Goal: Transaction & Acquisition: Download file/media

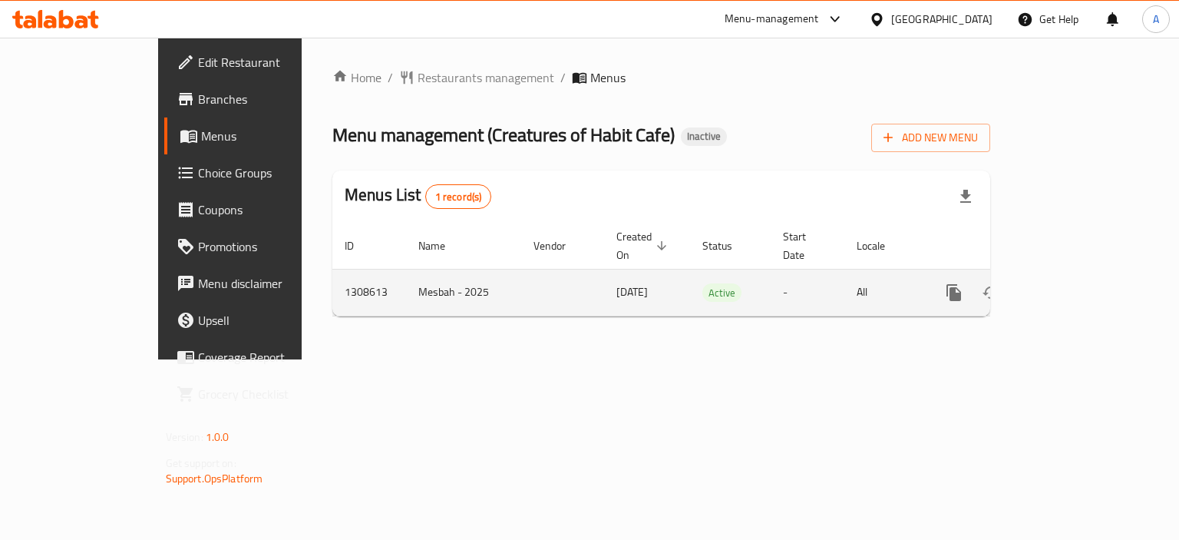
click at [1074, 283] on icon "enhanced table" at bounding box center [1065, 292] width 18 height 18
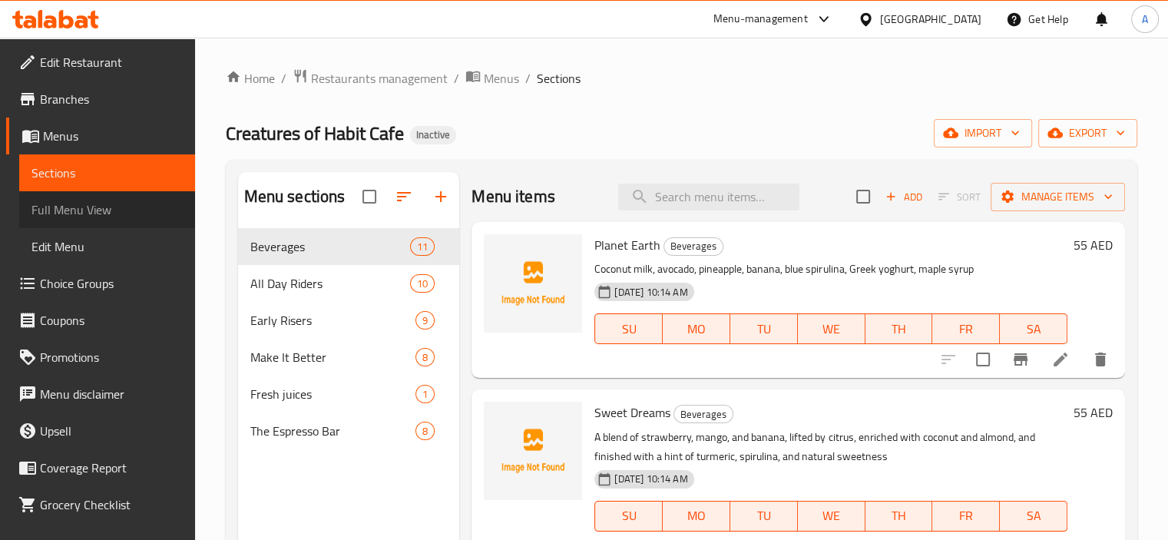
click at [123, 213] on span "Full Menu View" at bounding box center [106, 209] width 151 height 18
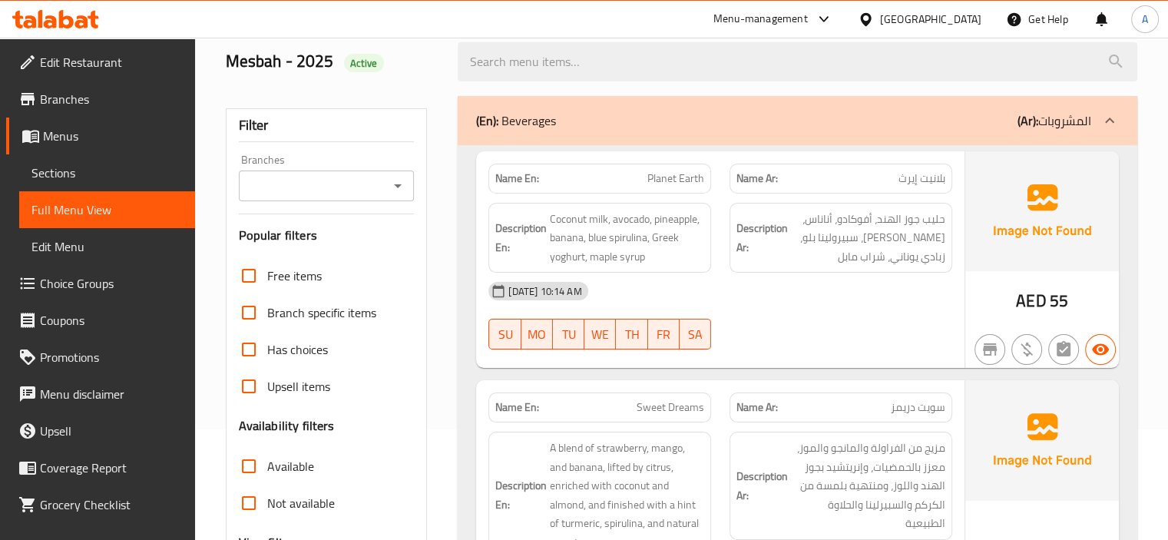
scroll to position [307, 0]
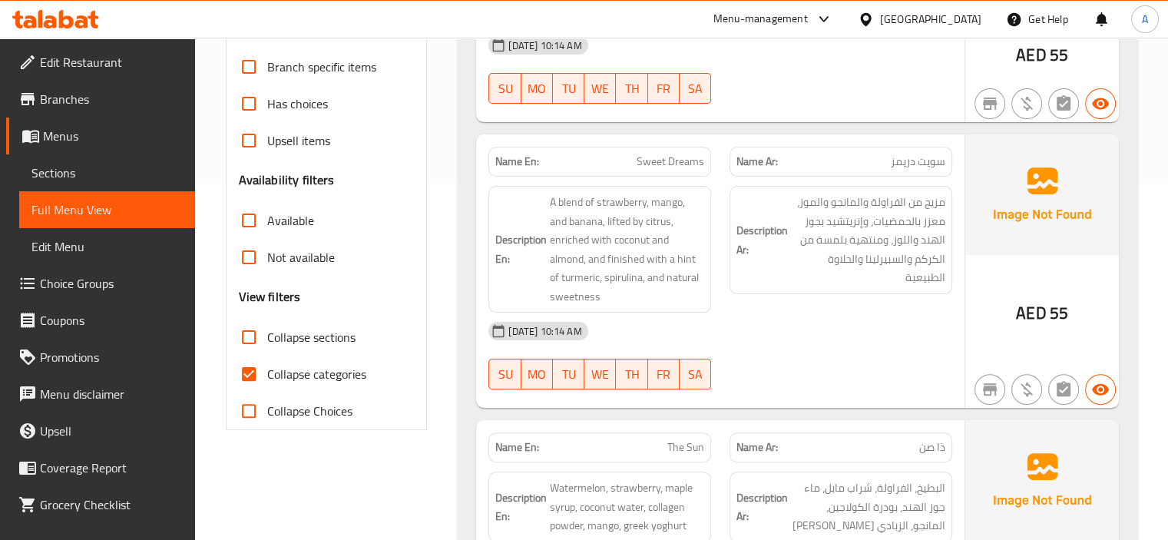
scroll to position [384, 0]
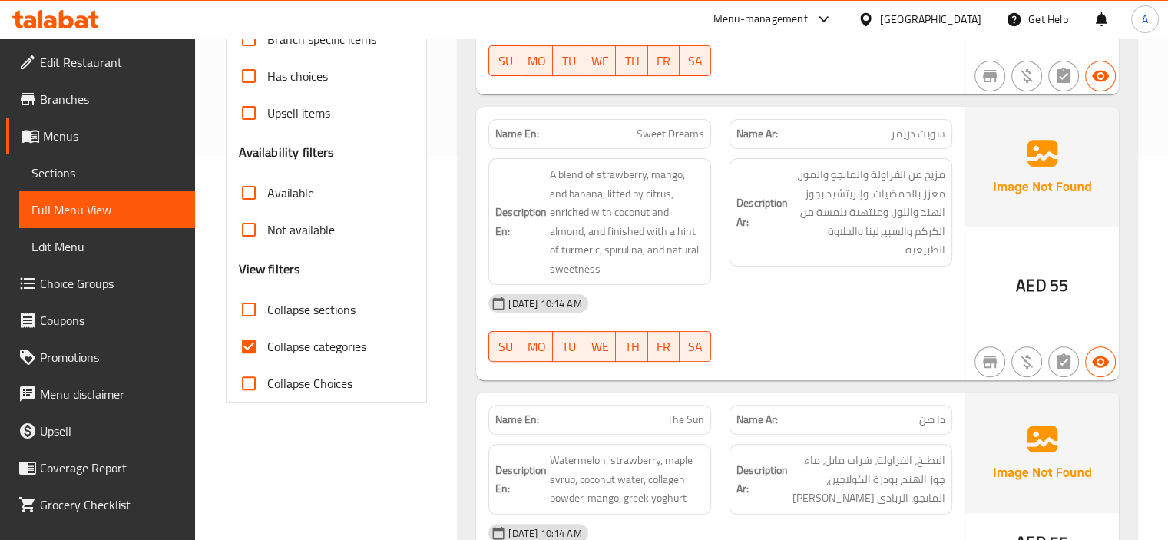
click at [267, 344] on span "Collapse categories" at bounding box center [316, 346] width 99 height 18
click at [267, 344] on input "Collapse categories" at bounding box center [248, 346] width 37 height 37
checkbox input "false"
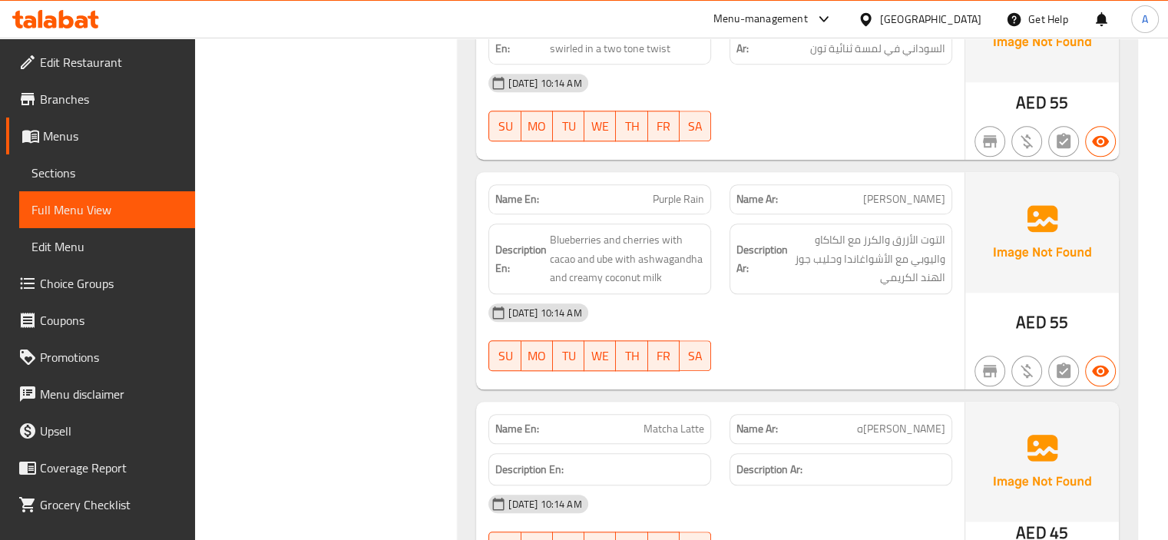
scroll to position [1612, 0]
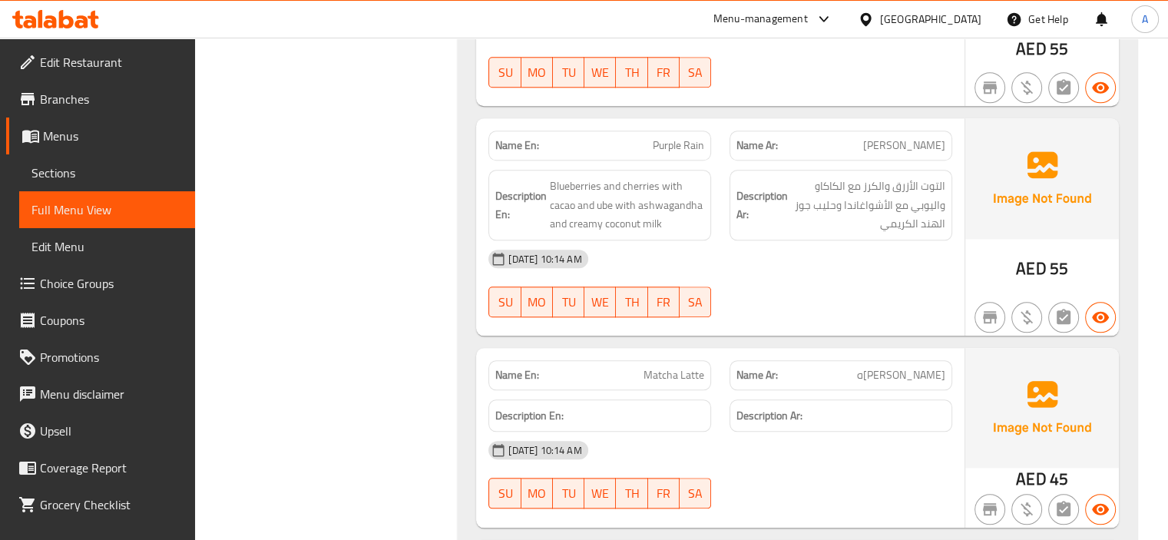
click at [628, 439] on div "[DATE] 10:14 AM" at bounding box center [720, 449] width 482 height 37
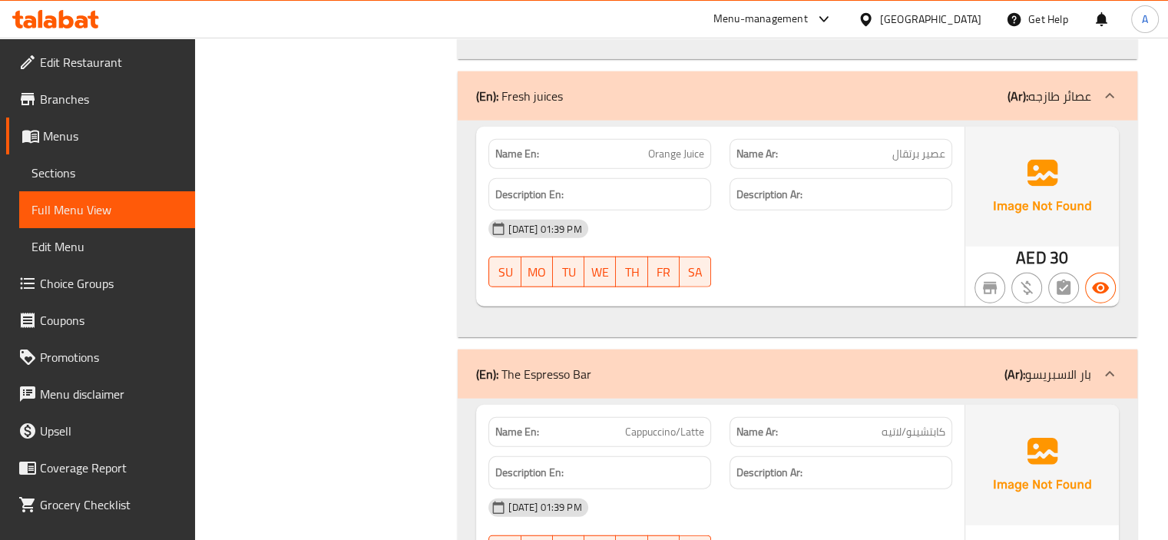
scroll to position [9623, 0]
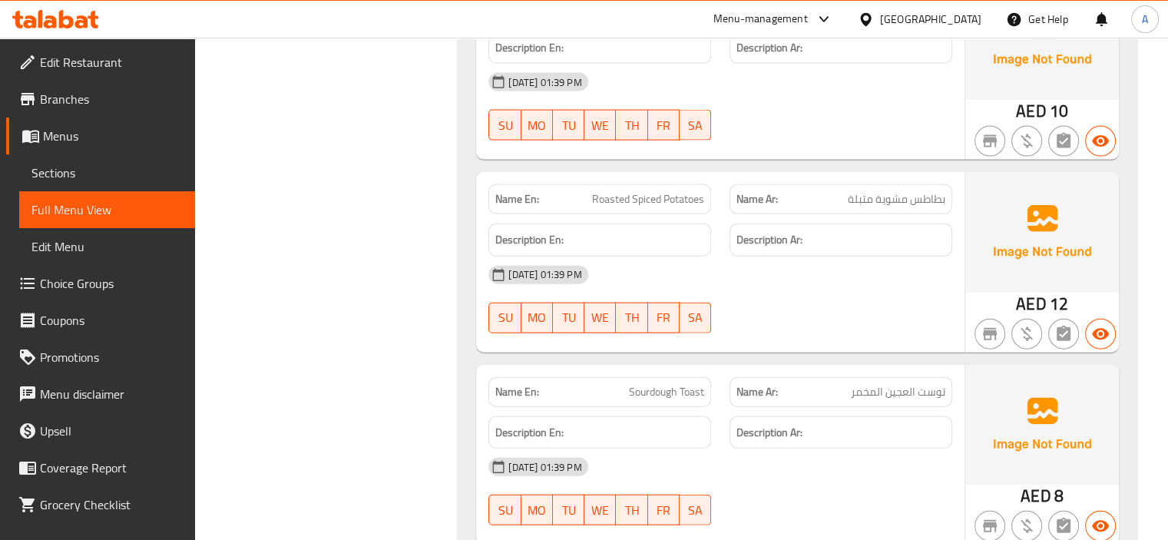
scroll to position [9239, 0]
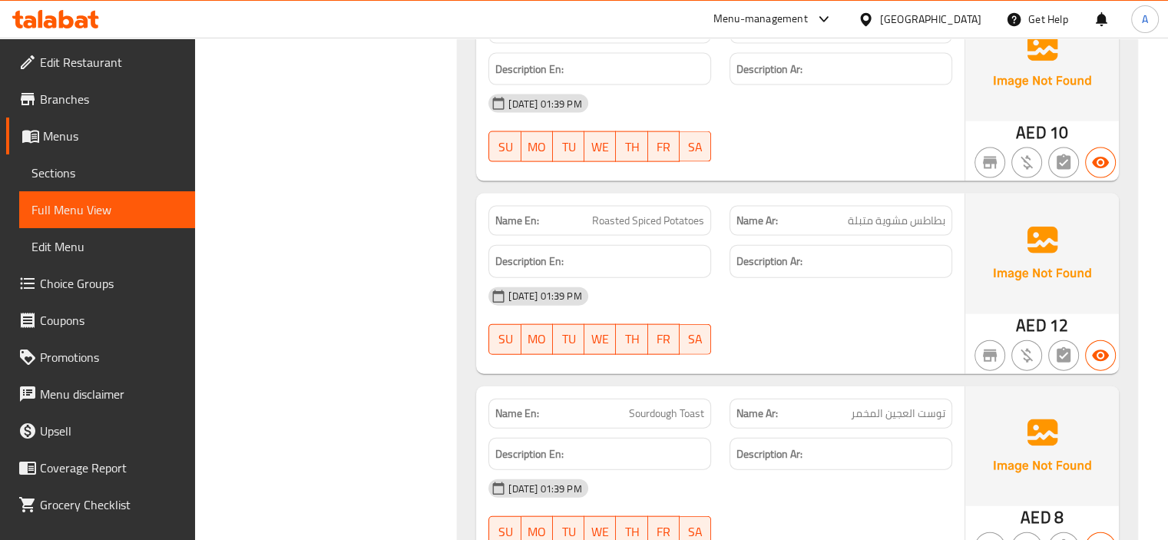
click at [93, 183] on link "Sections" at bounding box center [107, 172] width 176 height 37
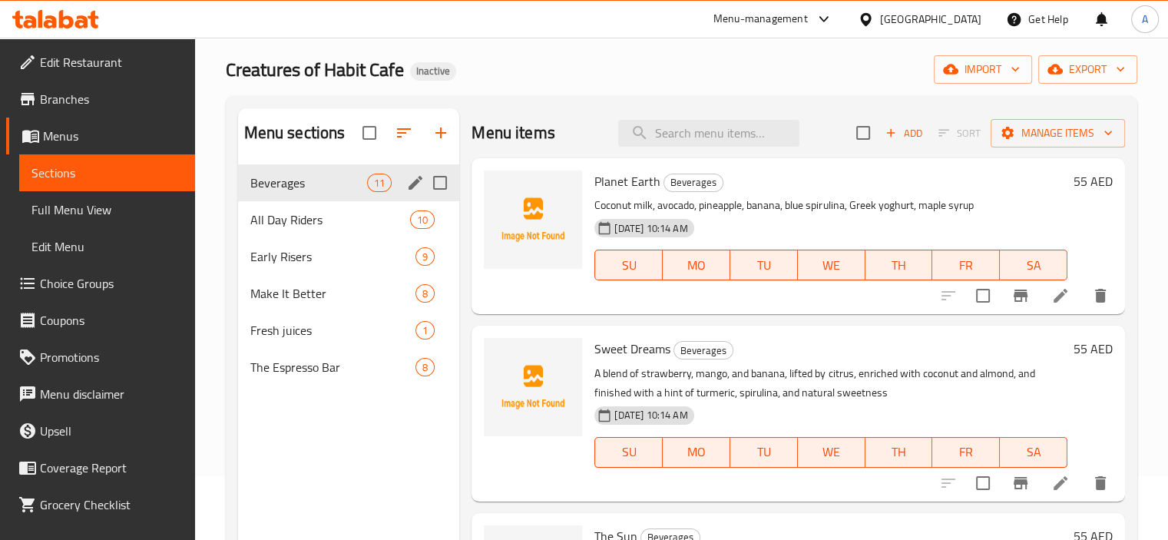
scroll to position [61, 0]
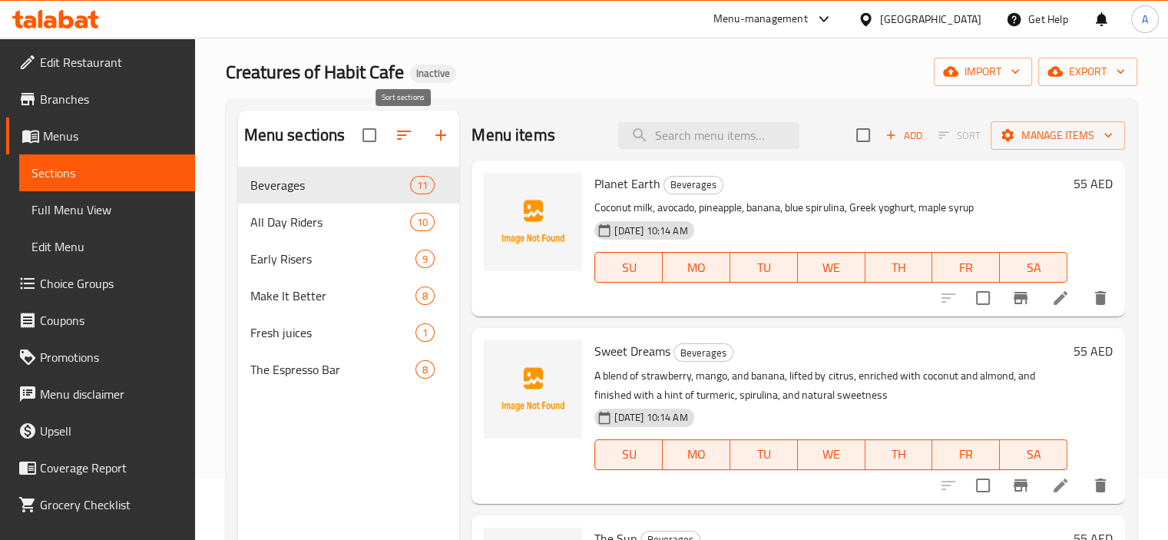
click at [410, 134] on icon "button" at bounding box center [404, 135] width 18 height 18
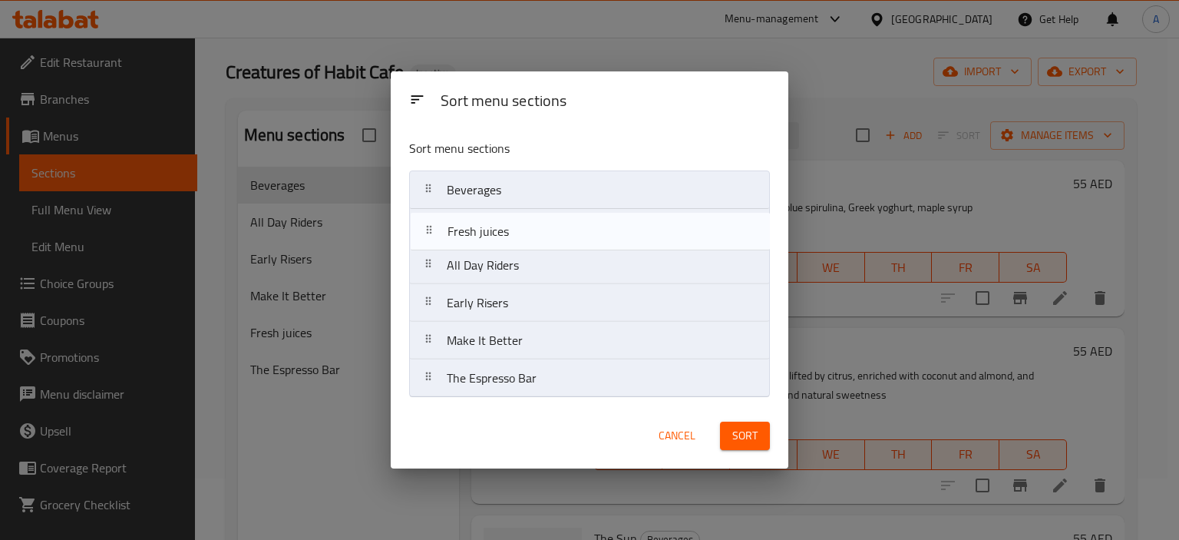
drag, startPoint x: 424, startPoint y: 346, endPoint x: 426, endPoint y: 233, distance: 113.6
click at [426, 233] on nav "Beverages All Day Riders Early Risers Make It Better Fresh juices The Espresso …" at bounding box center [589, 283] width 360 height 227
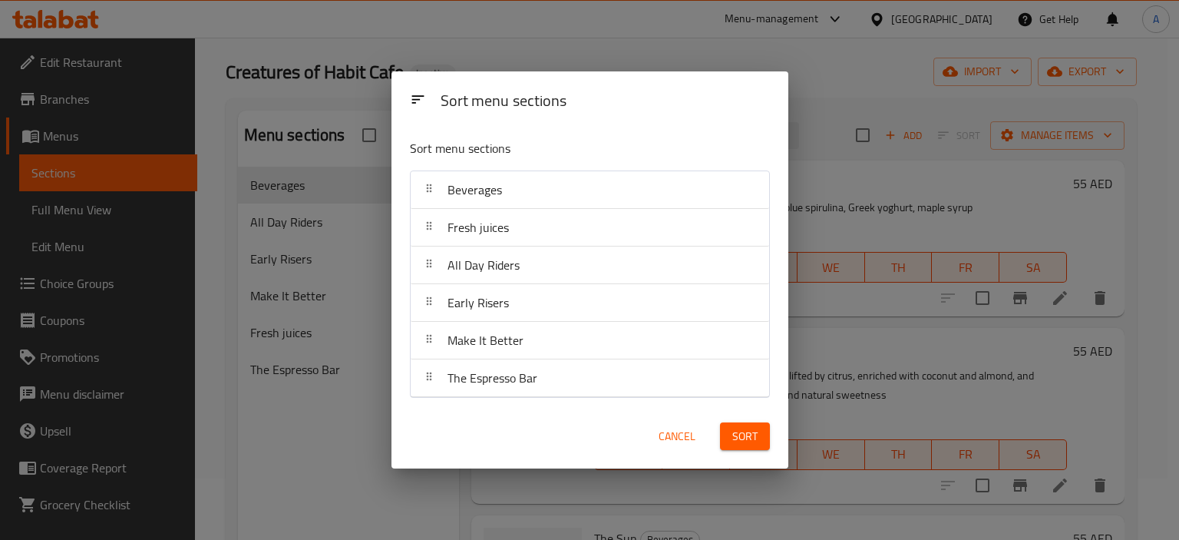
click at [738, 430] on span "Sort" at bounding box center [744, 436] width 25 height 19
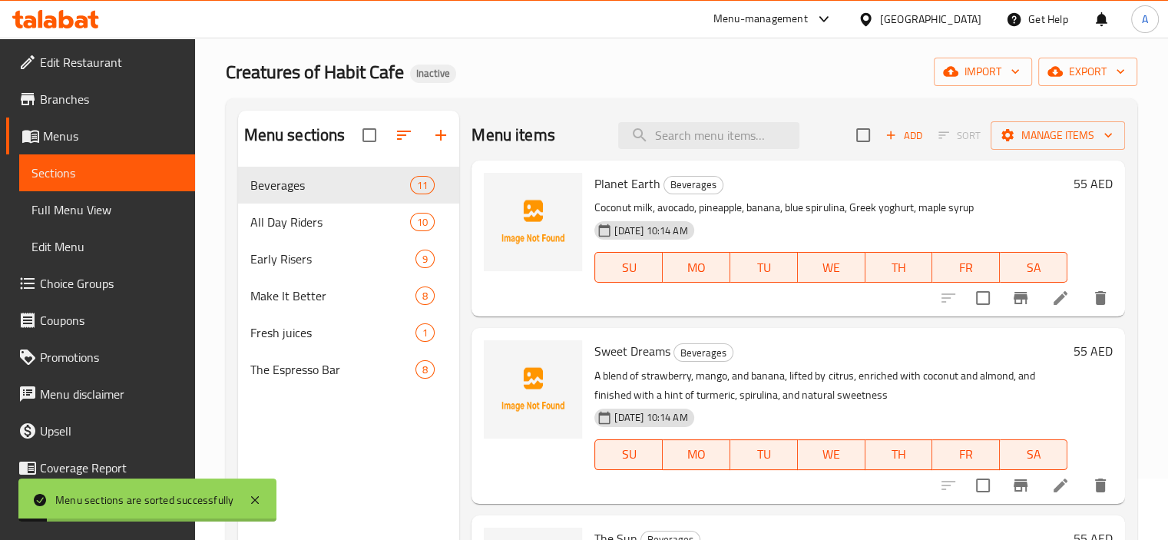
click at [113, 197] on link "Full Menu View" at bounding box center [107, 209] width 176 height 37
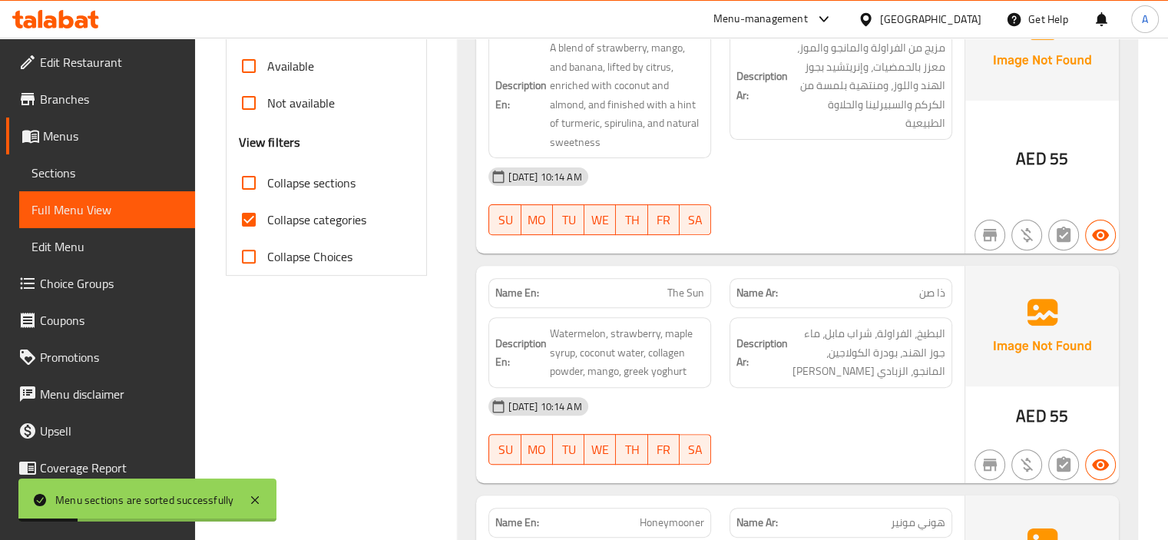
scroll to position [522, 0]
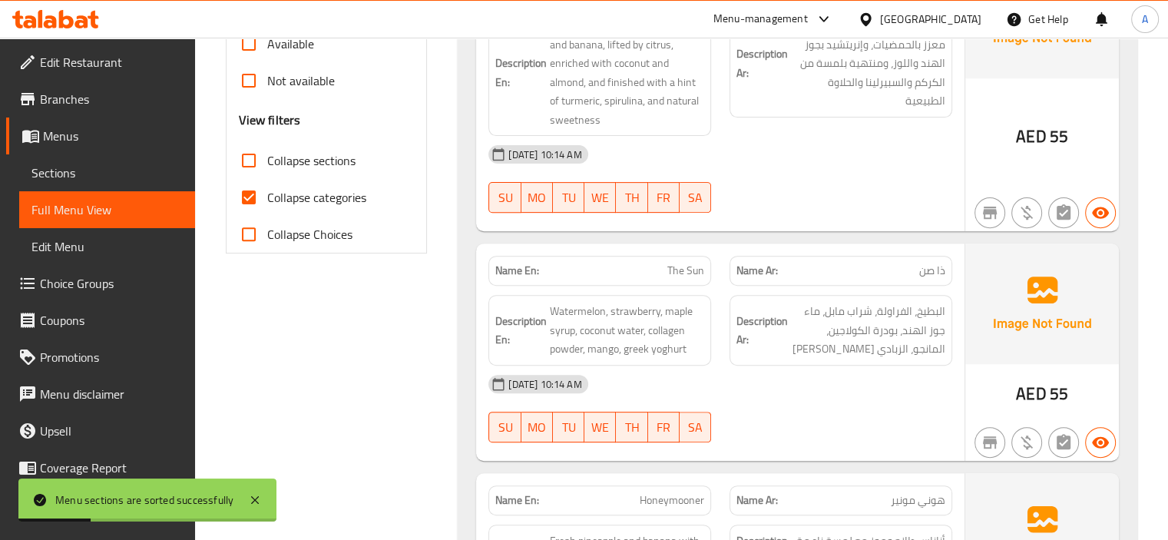
click at [292, 163] on span "Collapse sections" at bounding box center [311, 160] width 88 height 18
click at [267, 163] on input "Collapse sections" at bounding box center [248, 160] width 37 height 37
checkbox input "true"
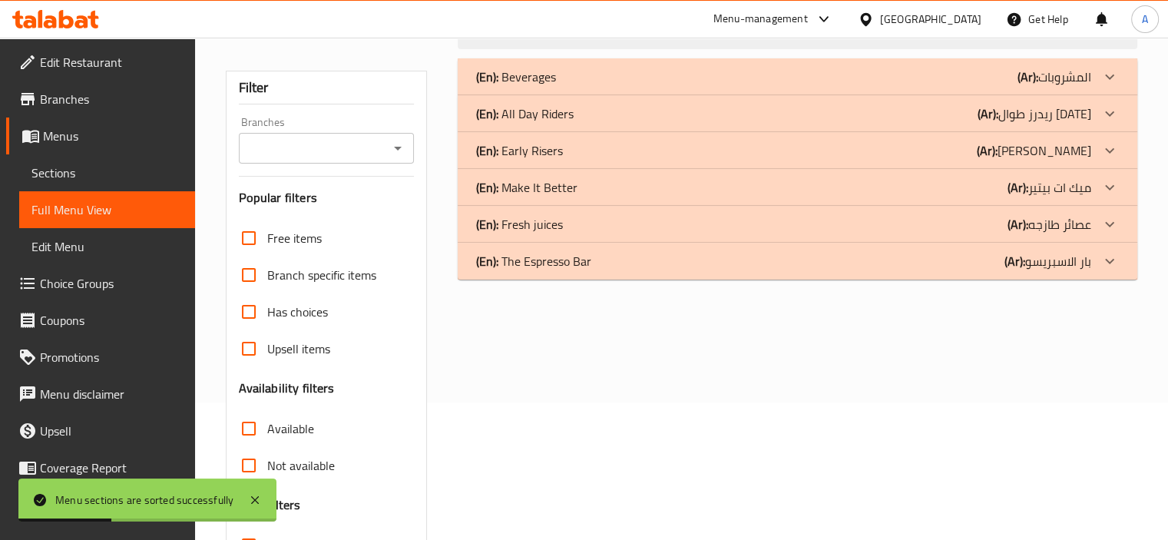
scroll to position [0, 0]
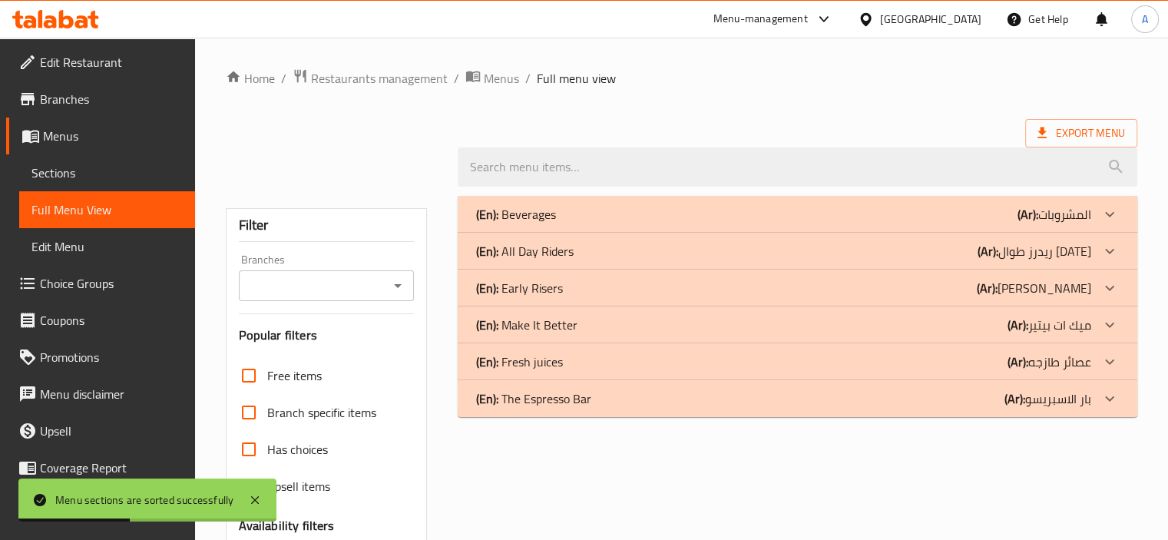
click at [602, 258] on div "(En): All Day Riders (Ar): ريدرز طوال [DATE]" at bounding box center [783, 251] width 615 height 18
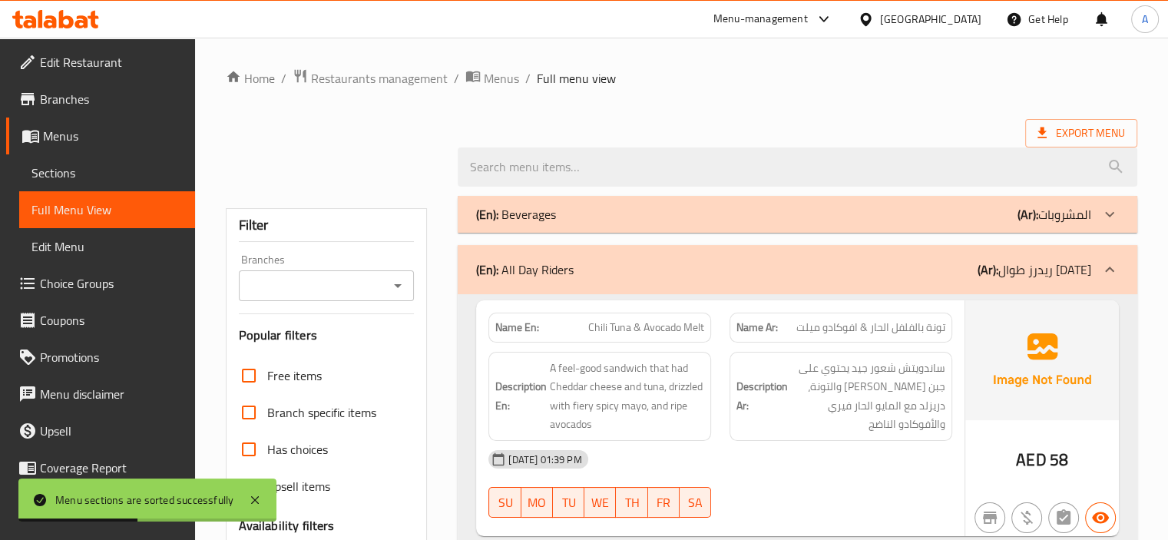
click at [606, 221] on div "(En): Beverages (Ar): المشروبات" at bounding box center [783, 214] width 615 height 18
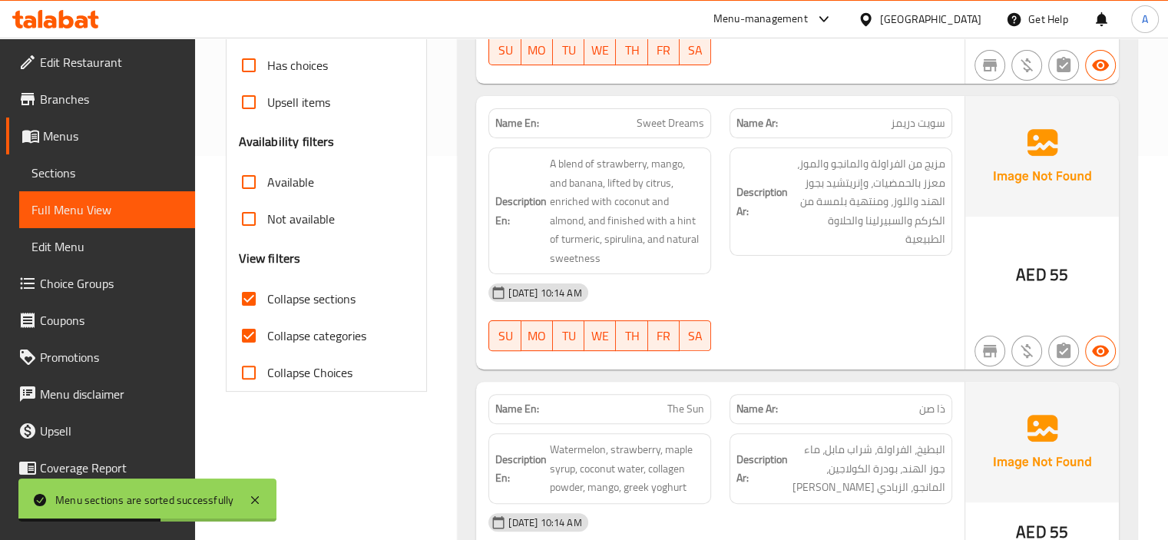
click at [307, 327] on span "Collapse categories" at bounding box center [316, 335] width 99 height 18
click at [267, 327] on input "Collapse categories" at bounding box center [248, 335] width 37 height 37
checkbox input "false"
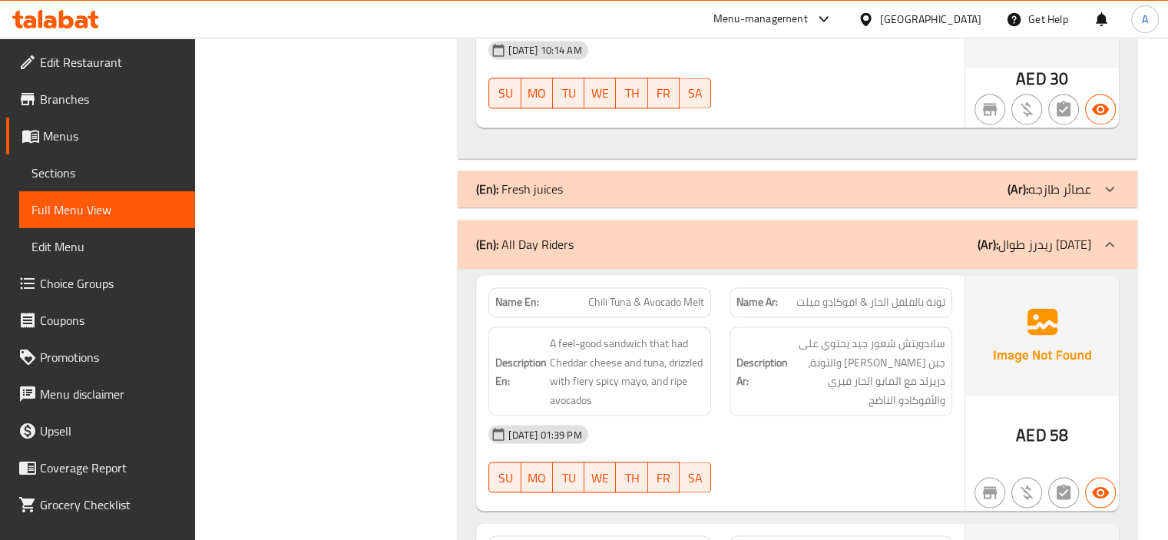
scroll to position [2533, 0]
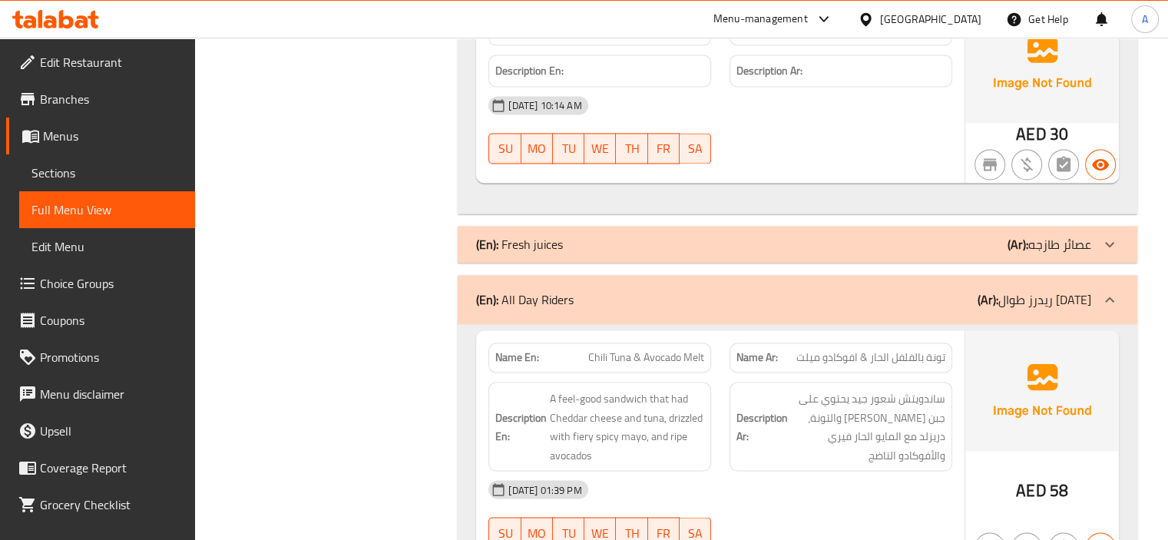
click at [571, 297] on p "(En): All Day Riders" at bounding box center [524, 299] width 97 height 18
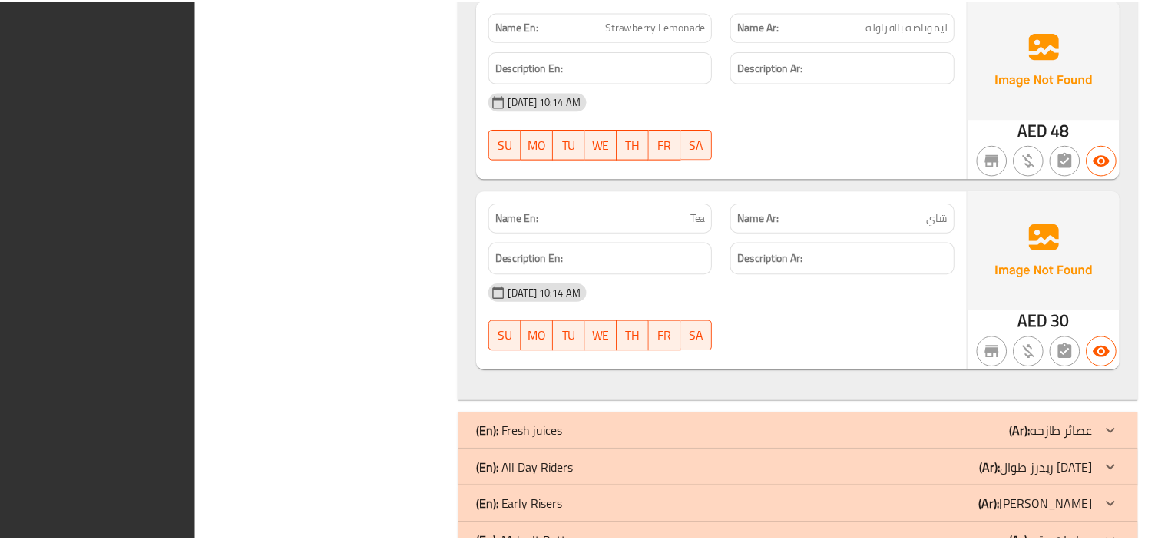
scroll to position [2392, 0]
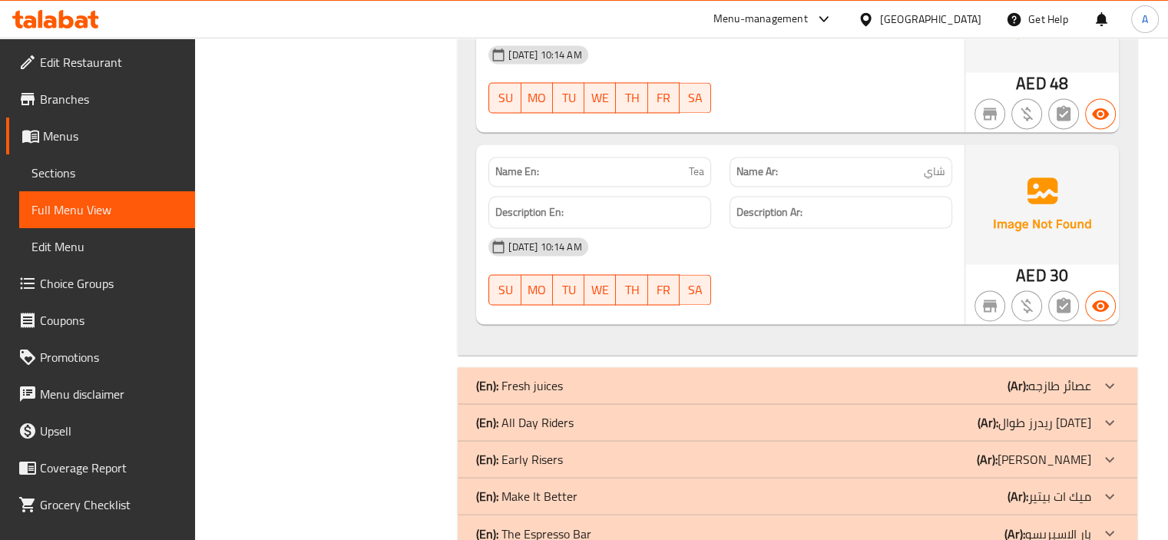
click at [569, 370] on div "(En): Fresh juices (Ar): عصائر طازجه" at bounding box center [797, 385] width 679 height 37
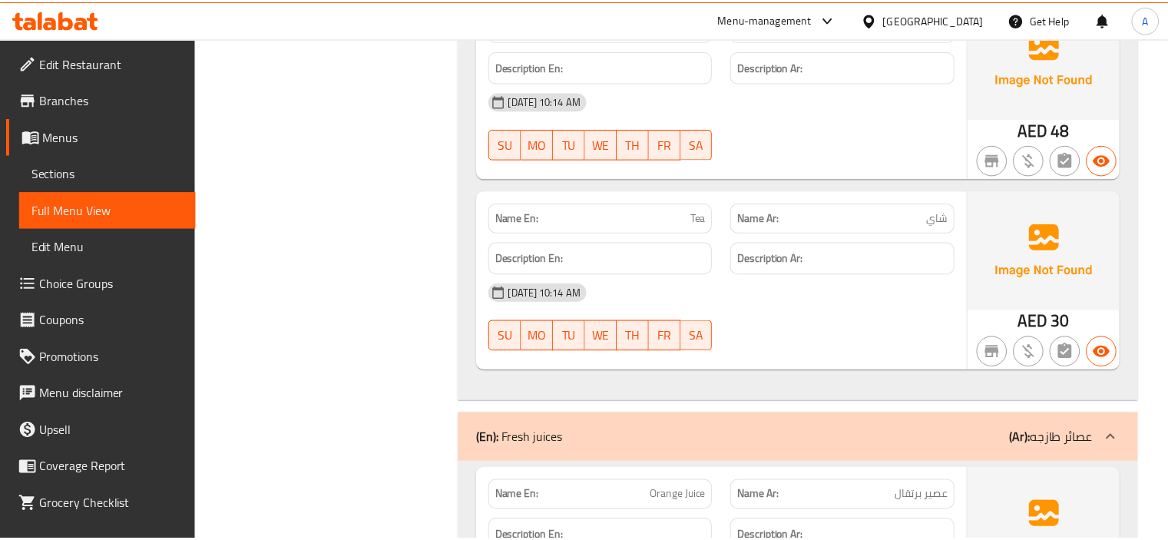
scroll to position [2634, 0]
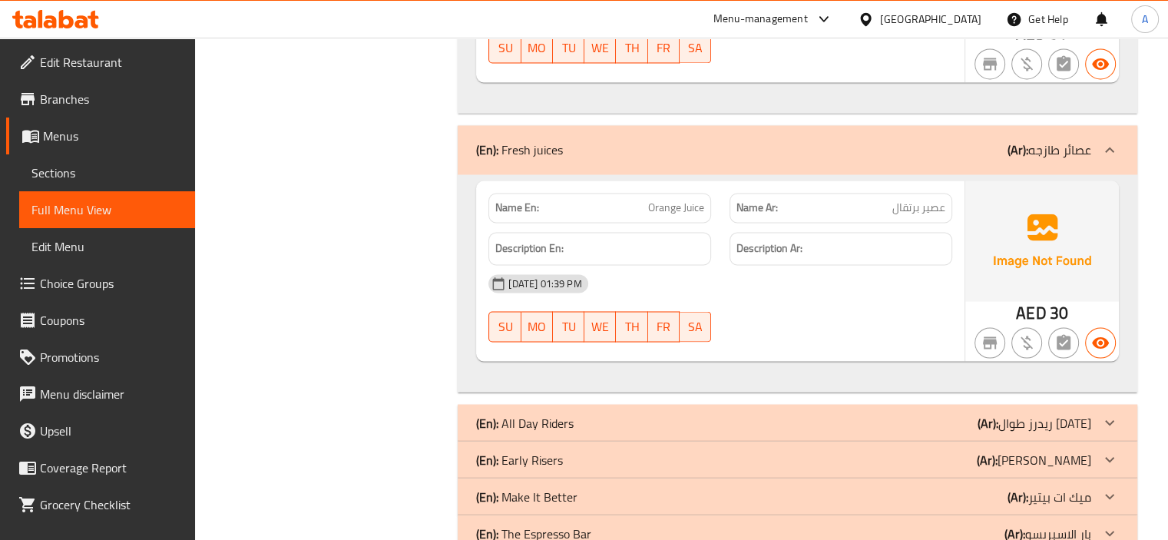
click at [111, 185] on link "Sections" at bounding box center [107, 172] width 176 height 37
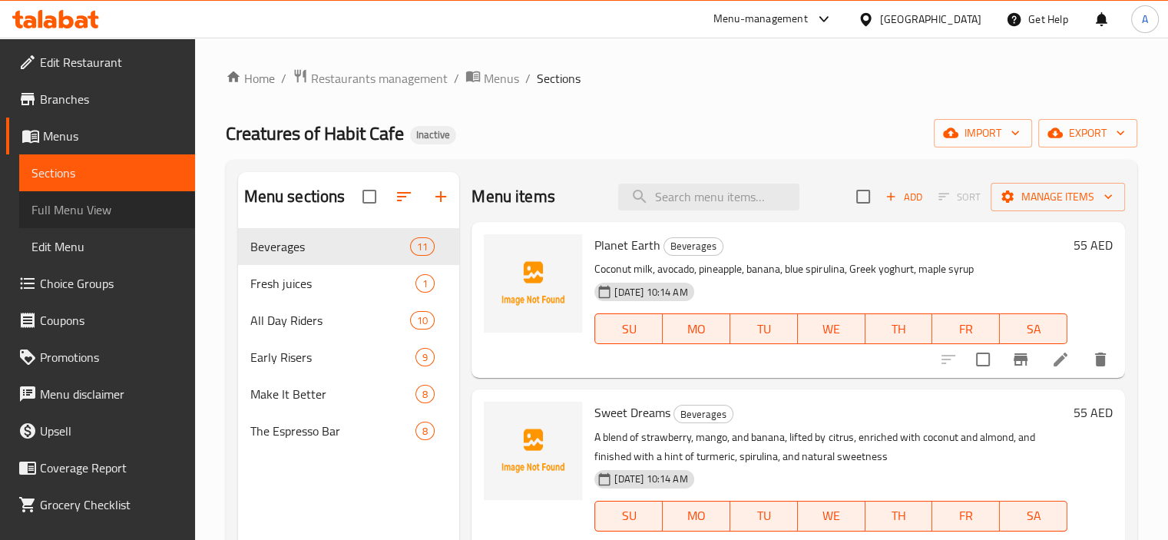
click at [132, 202] on span "Full Menu View" at bounding box center [106, 209] width 151 height 18
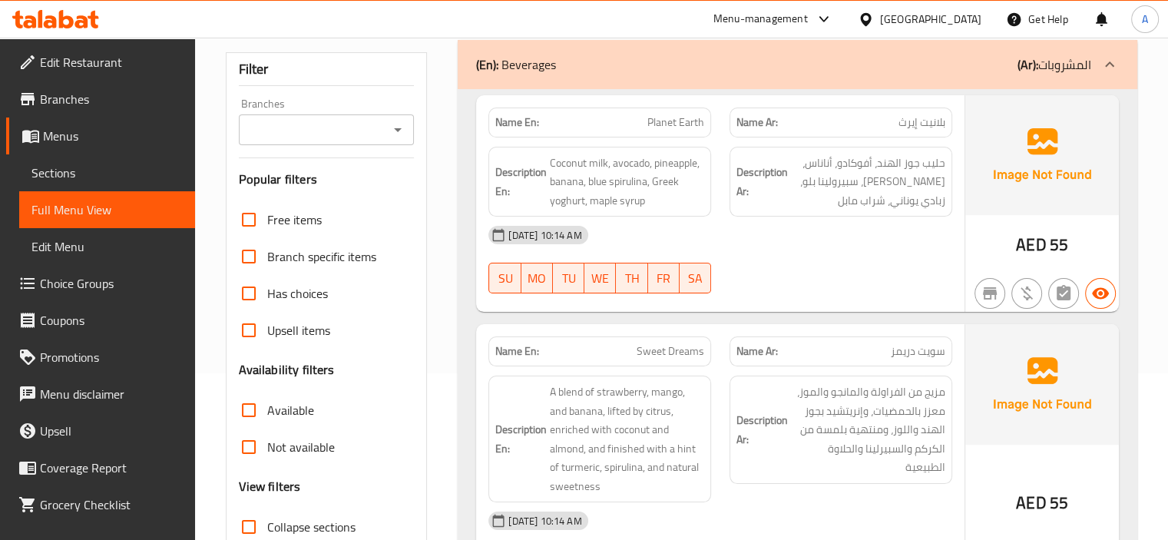
scroll to position [384, 0]
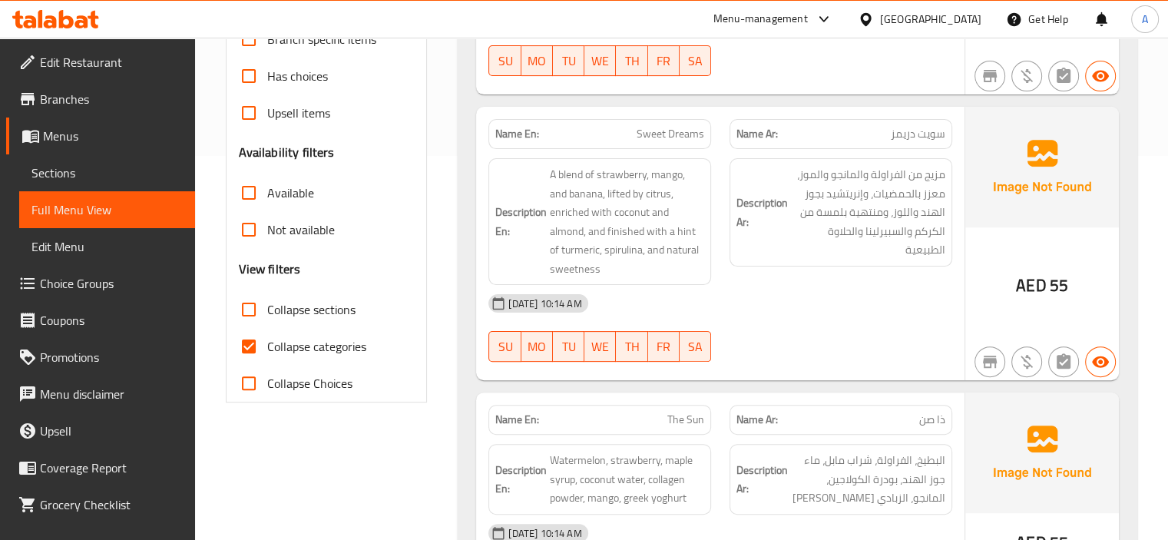
click at [350, 349] on span "Collapse categories" at bounding box center [316, 346] width 99 height 18
click at [267, 349] on input "Collapse categories" at bounding box center [248, 346] width 37 height 37
checkbox input "false"
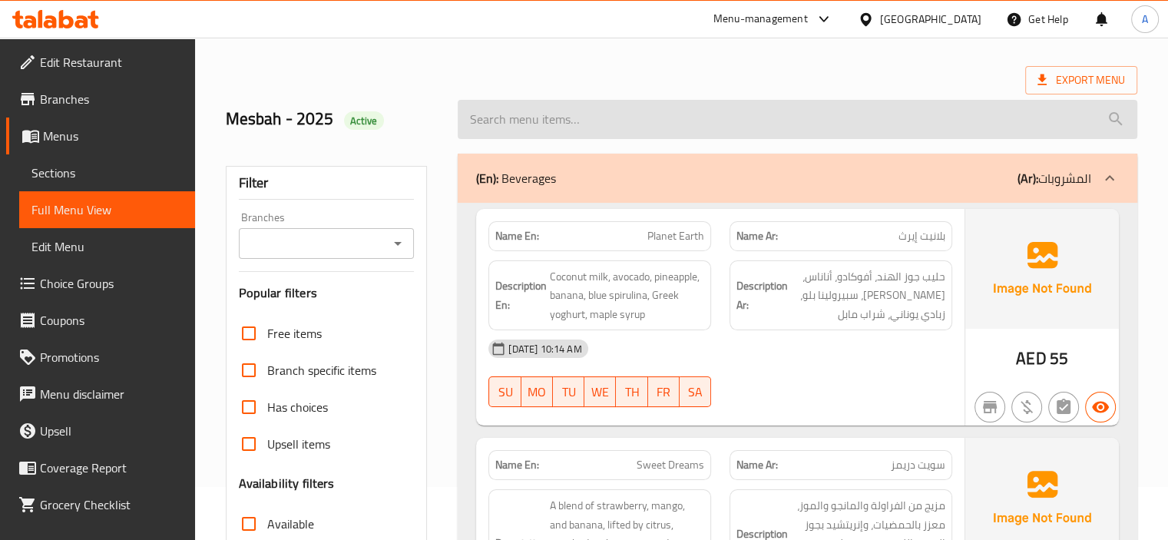
scroll to position [0, 0]
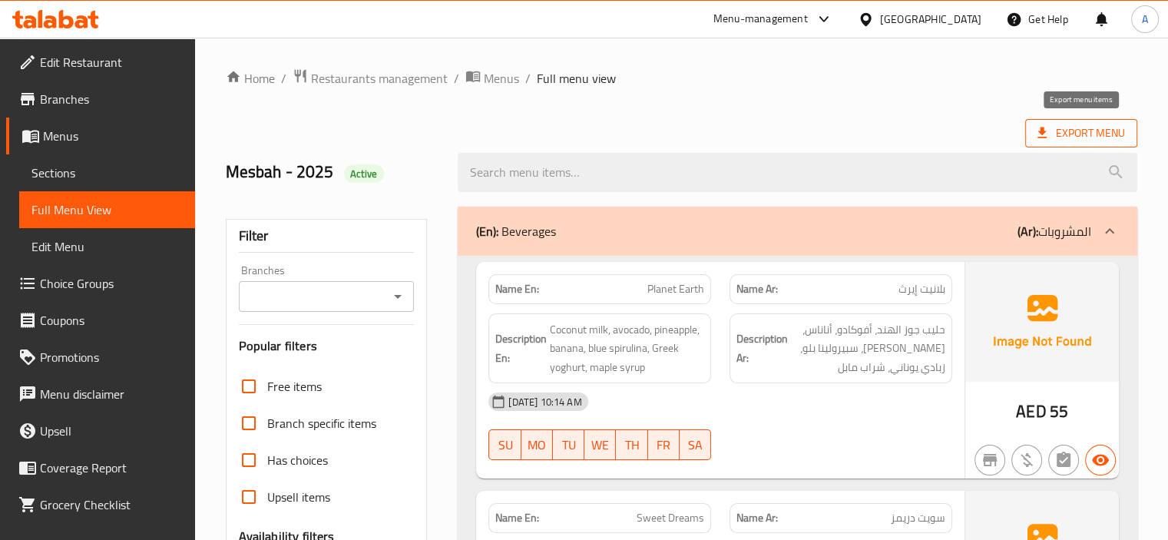
click at [1034, 137] on icon at bounding box center [1041, 132] width 15 height 15
click at [1052, 130] on span "Export Menu" at bounding box center [1081, 133] width 88 height 19
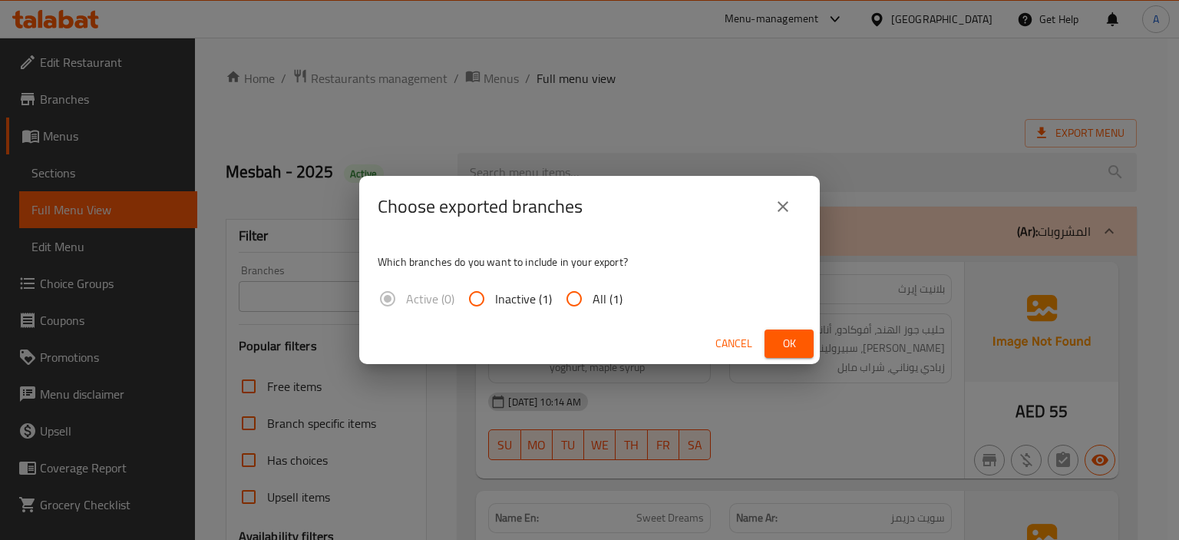
click at [590, 300] on input "All (1)" at bounding box center [574, 298] width 37 height 37
radio input "true"
click at [778, 337] on span "Ok" at bounding box center [789, 343] width 25 height 19
